Goal: Entertainment & Leisure: Browse casually

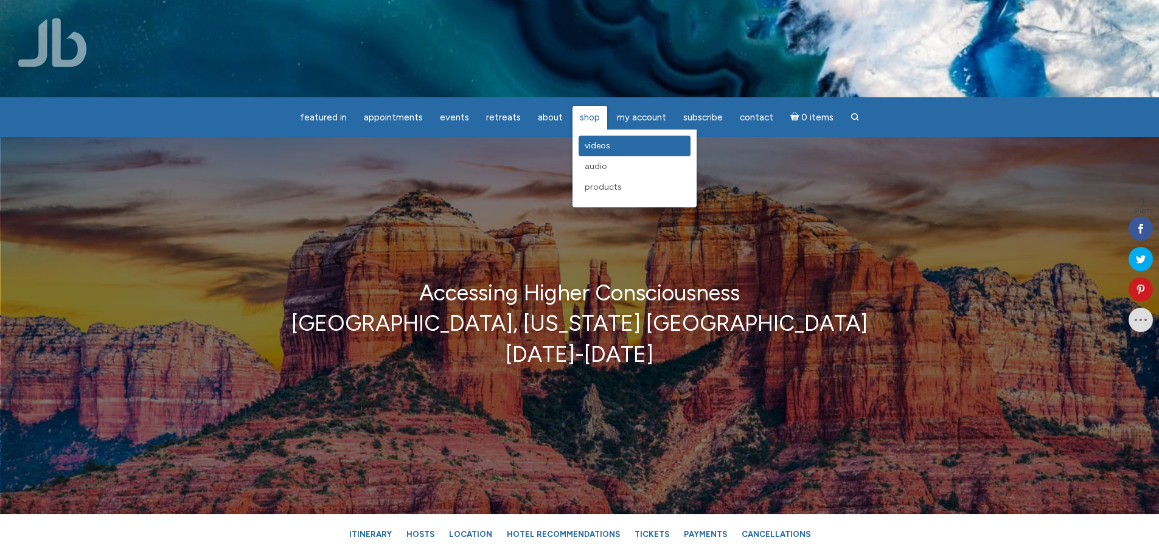
click at [595, 147] on span "Videos" at bounding box center [598, 146] width 26 height 10
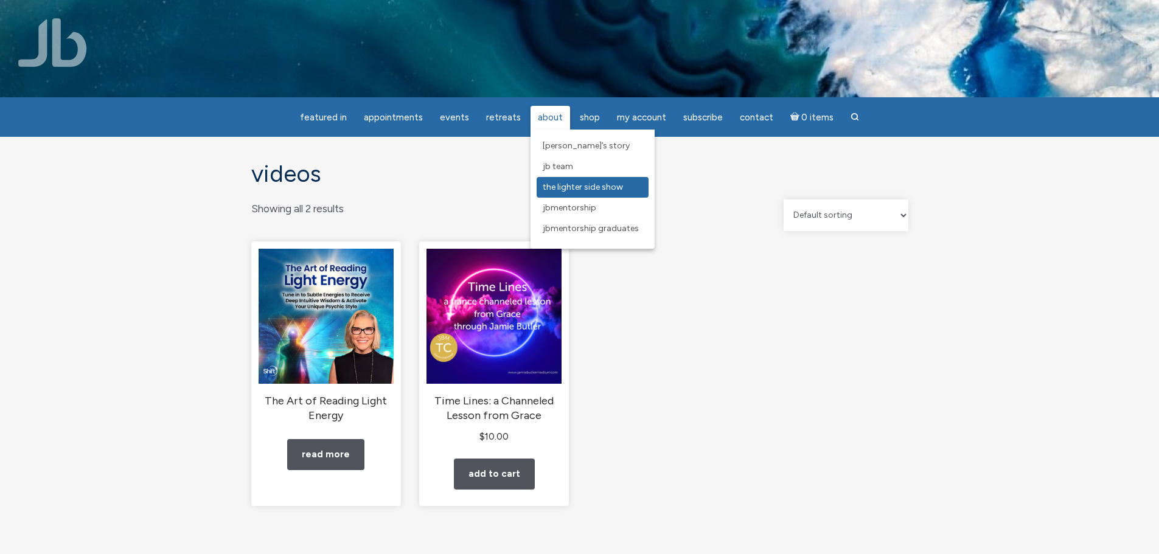
click at [575, 187] on span "The Lighter Side Show" at bounding box center [583, 187] width 80 height 10
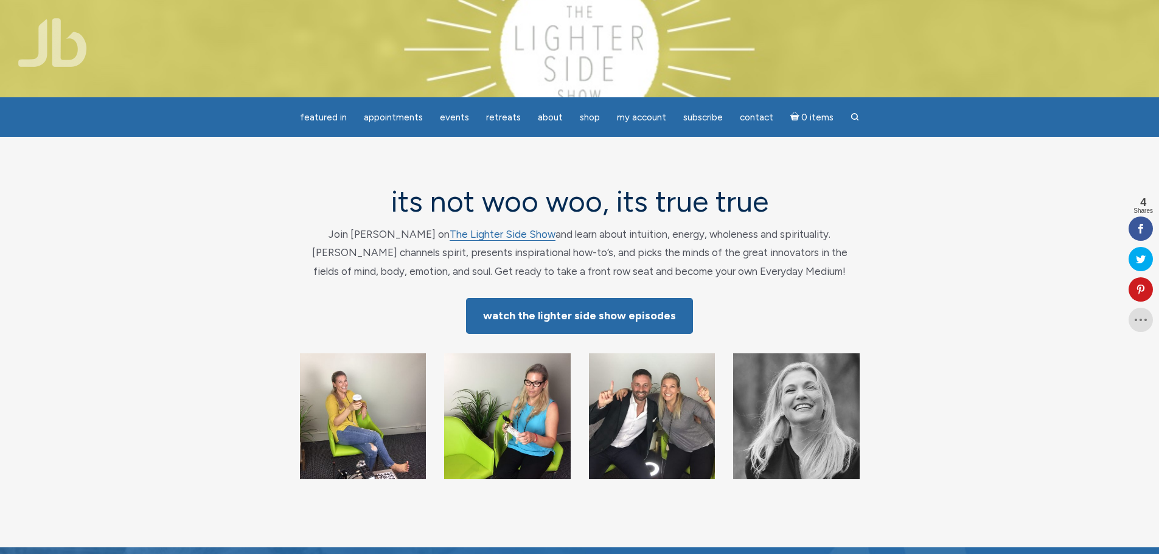
scroll to position [61, 0]
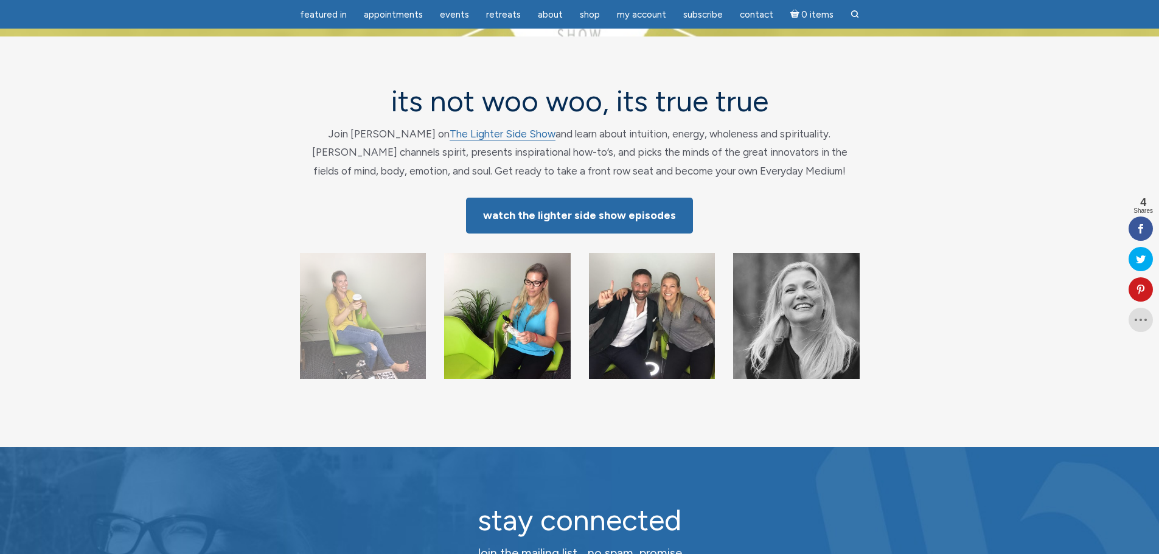
click at [387, 325] on img "main" at bounding box center [363, 316] width 127 height 127
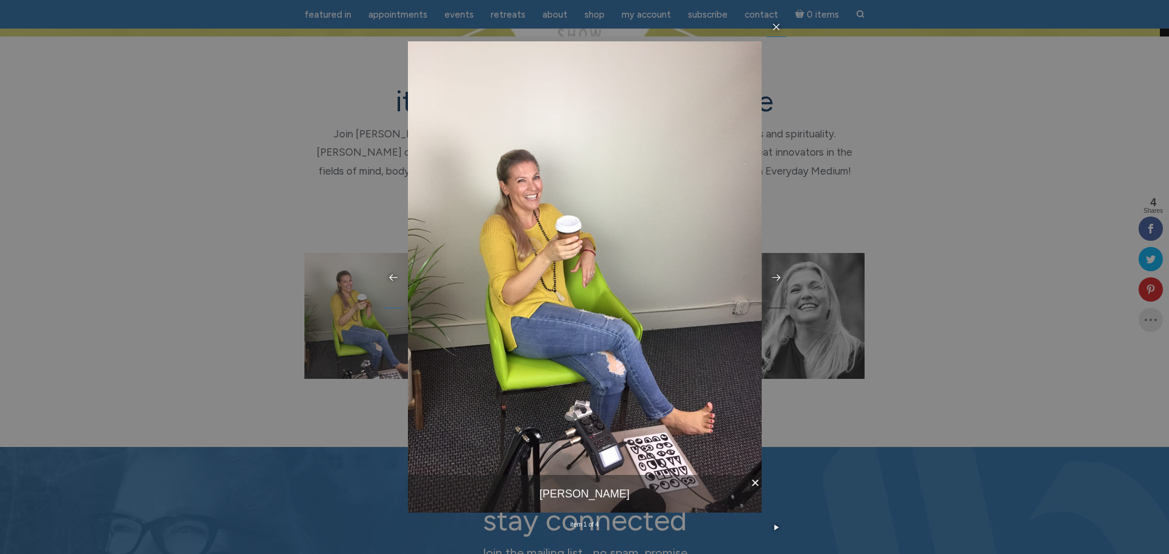
click at [777, 276] on icon at bounding box center [776, 278] width 10 height 10
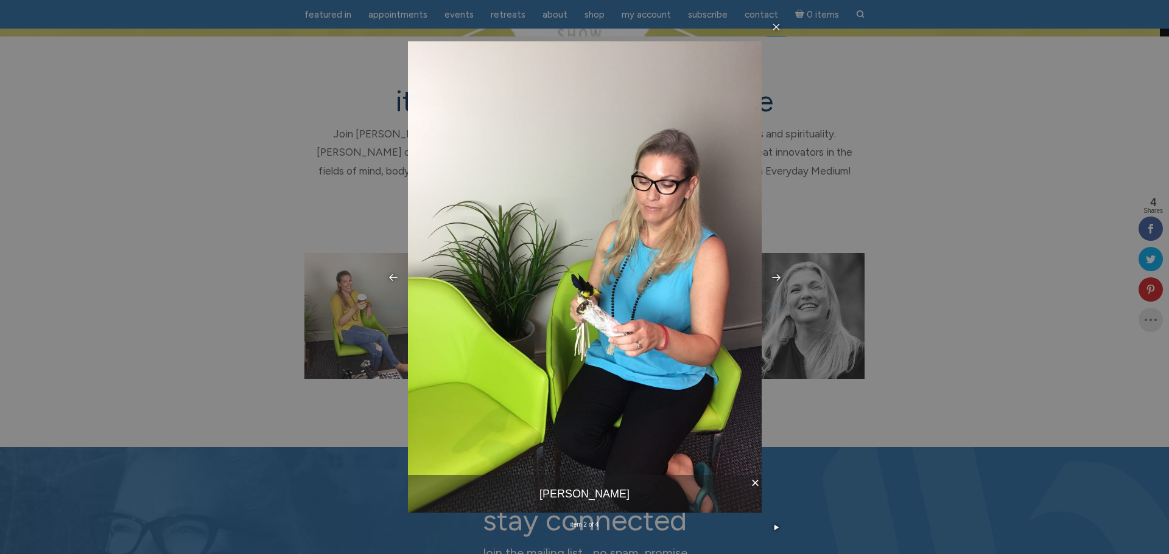
click at [777, 276] on icon at bounding box center [776, 278] width 10 height 10
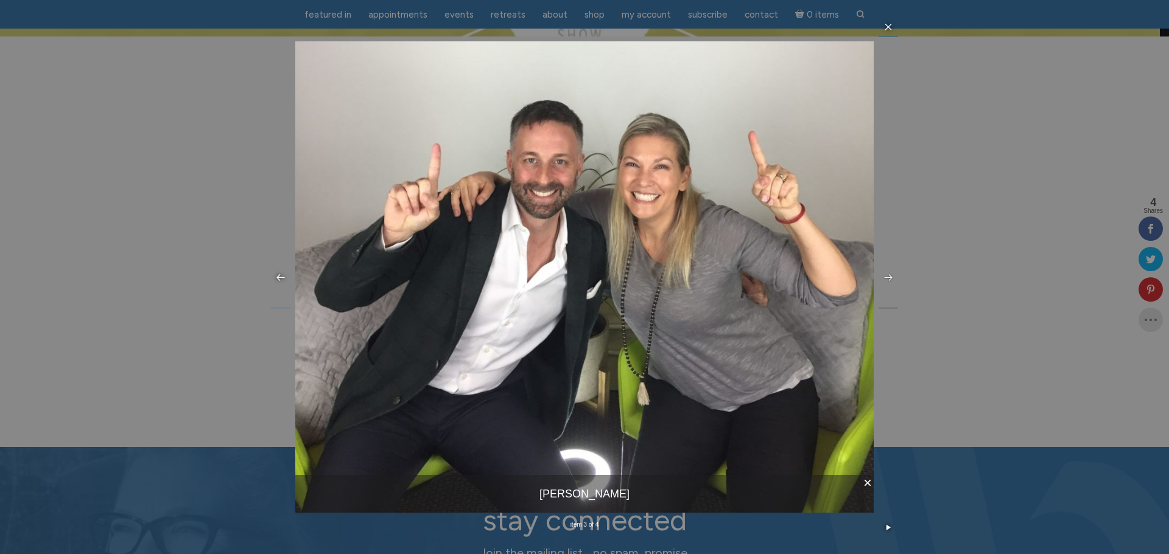
click at [887, 282] on icon at bounding box center [888, 278] width 10 height 10
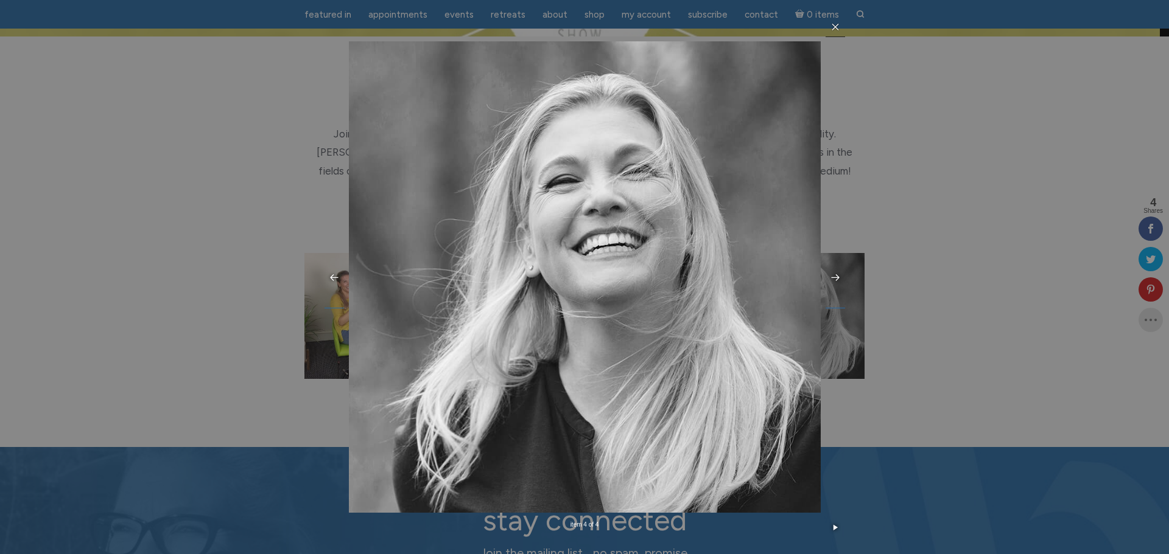
click at [836, 29] on icon at bounding box center [835, 27] width 10 height 10
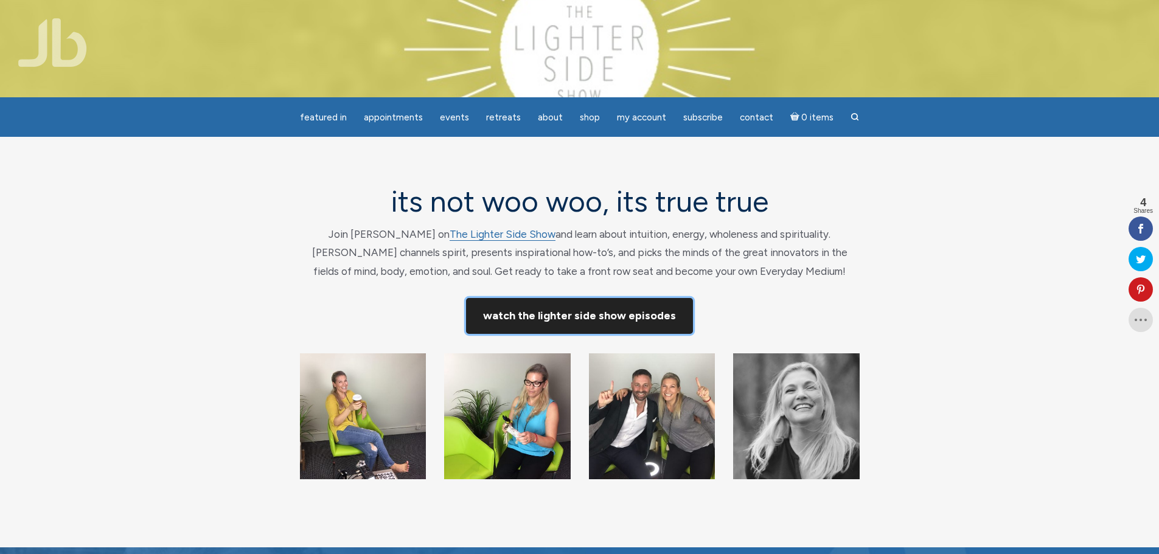
click at [570, 309] on link "Watch The Lighter Side Show Episodes" at bounding box center [579, 316] width 227 height 36
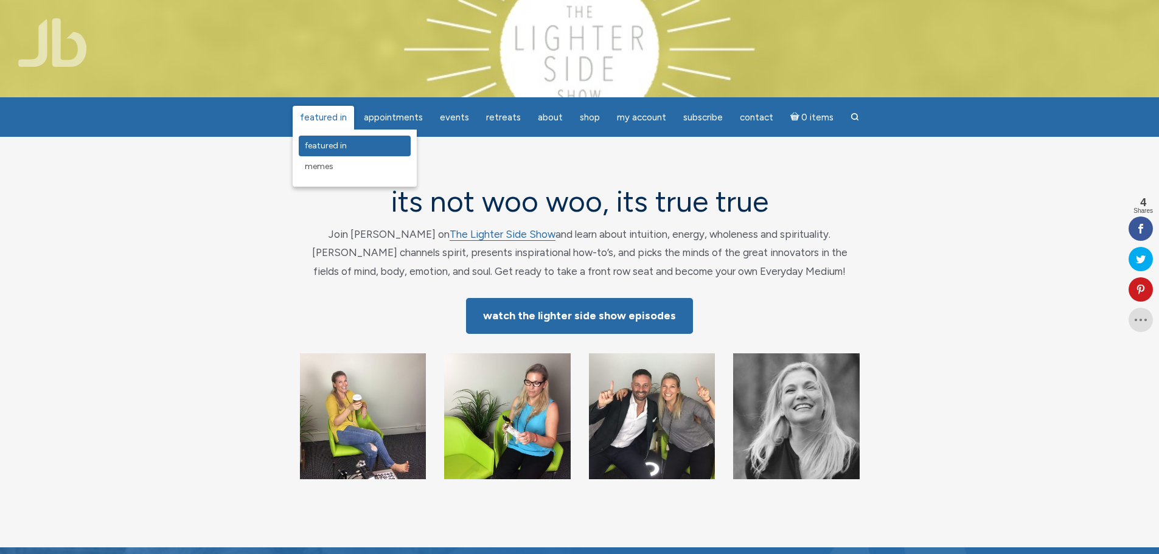
click at [331, 138] on link "featured in" at bounding box center [355, 146] width 112 height 21
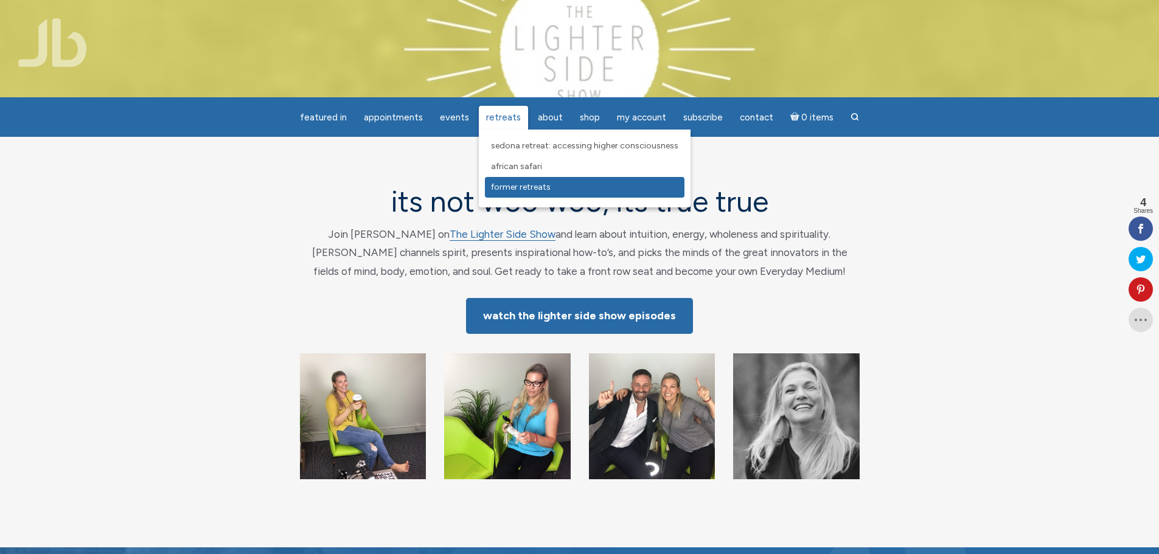
click at [508, 178] on link "Former Retreats" at bounding box center [585, 187] width 200 height 21
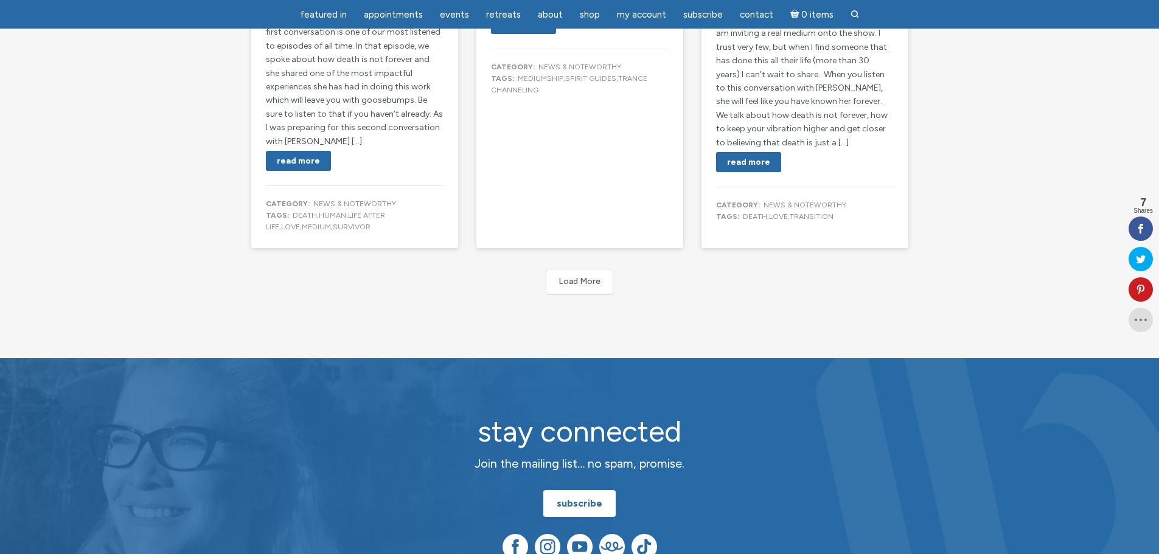
scroll to position [2313, 0]
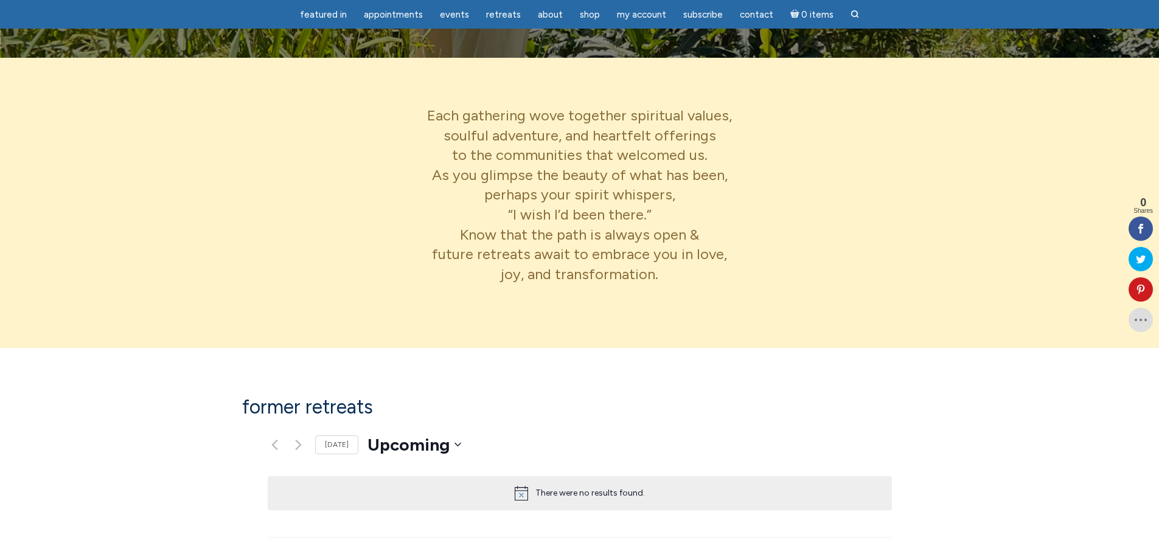
scroll to position [548, 0]
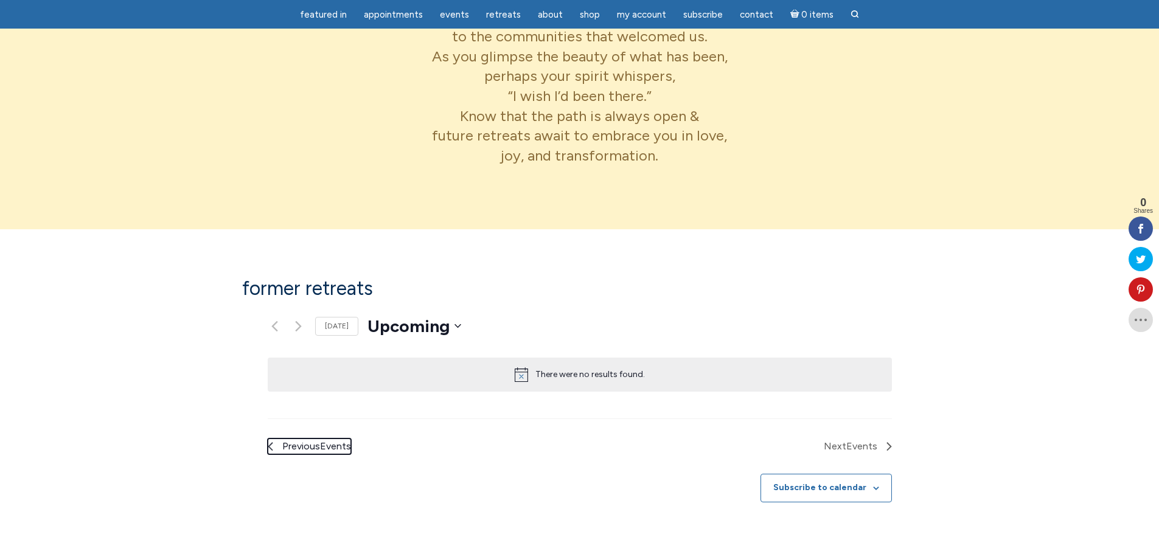
click at [282, 439] on span "Previous Events" at bounding box center [316, 447] width 69 height 16
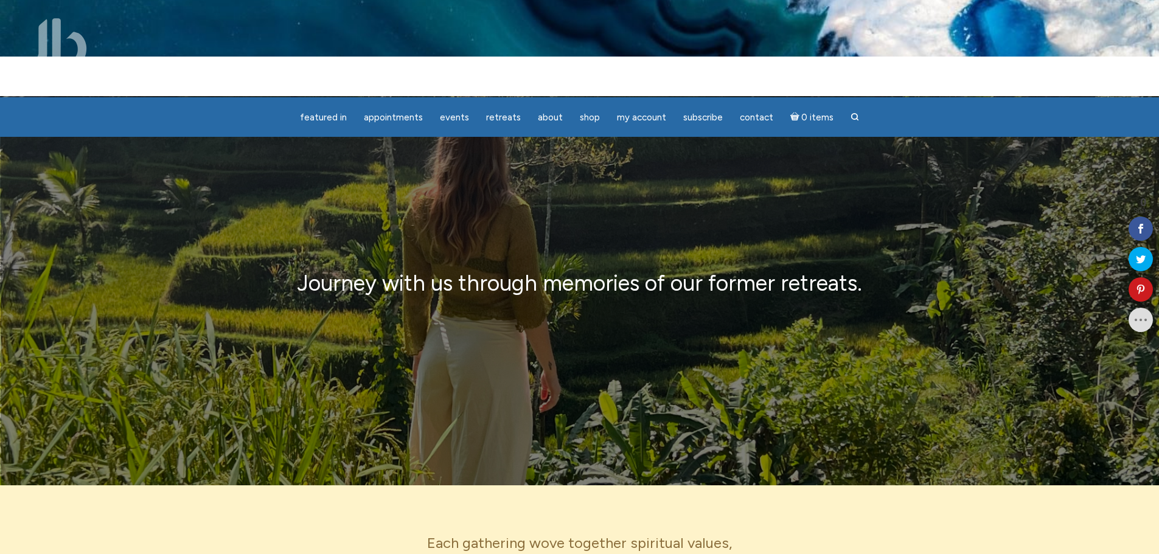
scroll to position [0, 0]
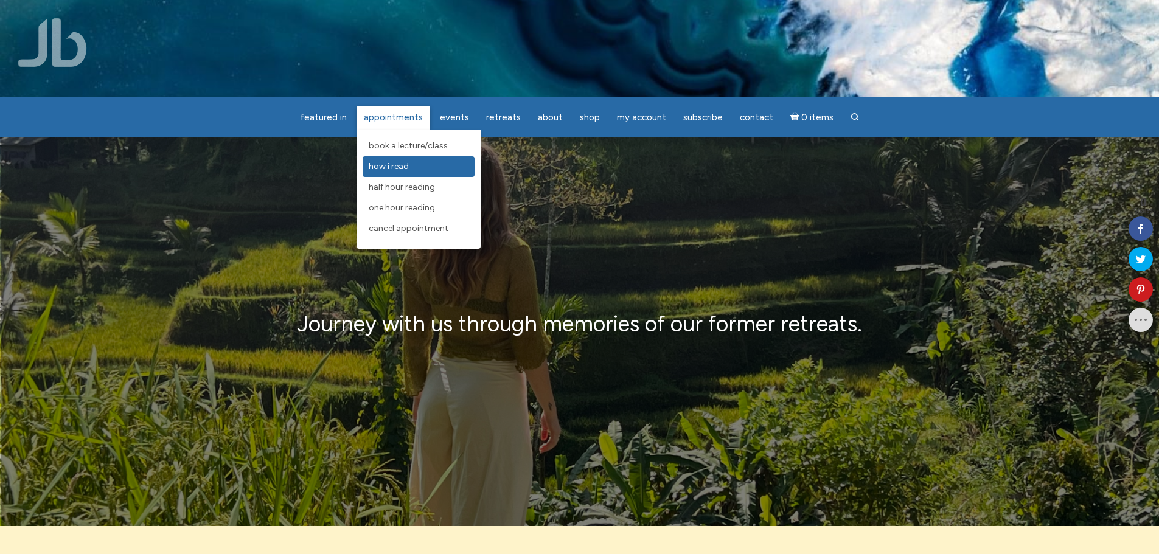
click at [390, 158] on link "How I Read" at bounding box center [419, 166] width 112 height 21
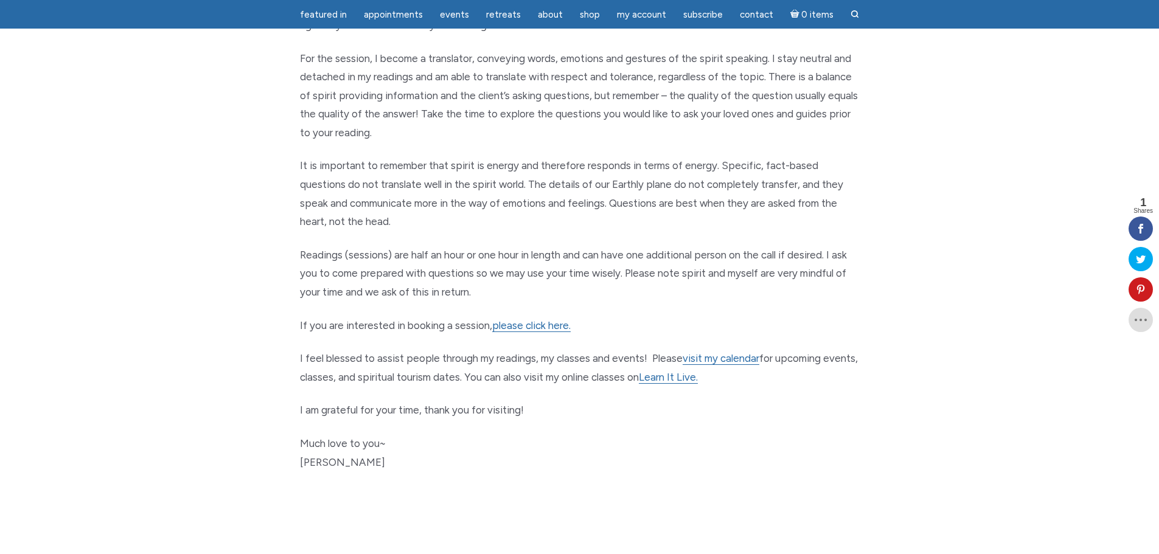
scroll to position [487, 0]
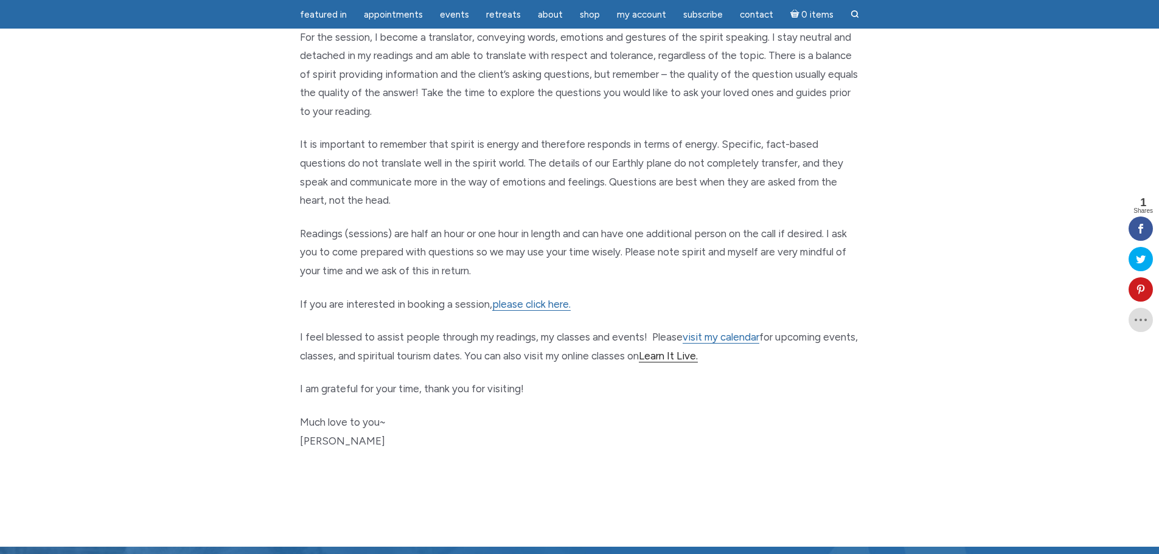
click at [698, 357] on link "Learn It Live." at bounding box center [668, 356] width 59 height 13
